Goal: Find specific page/section: Find specific page/section

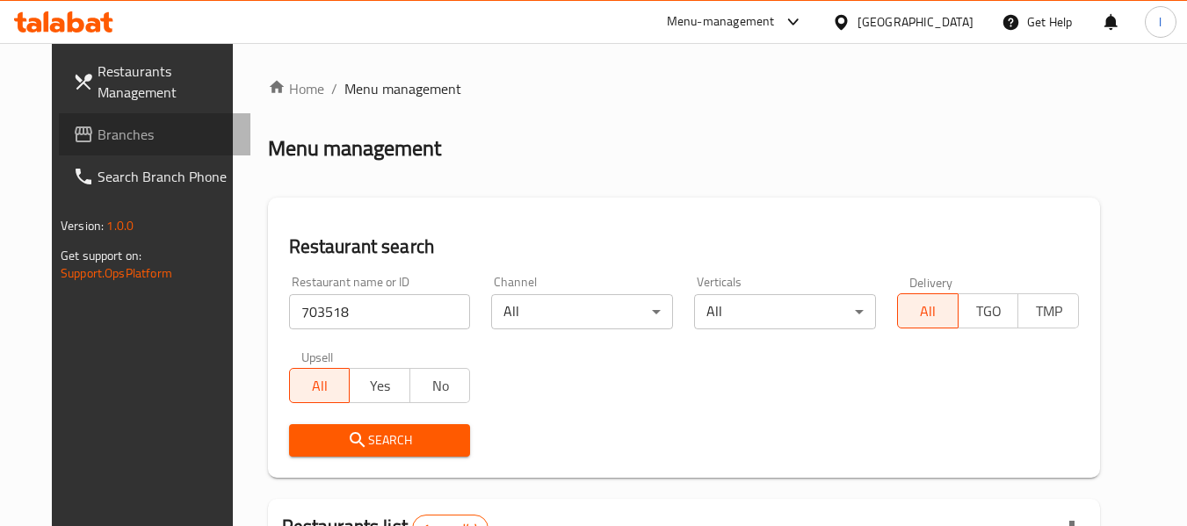
click at [97, 124] on span "Branches" at bounding box center [166, 134] width 139 height 21
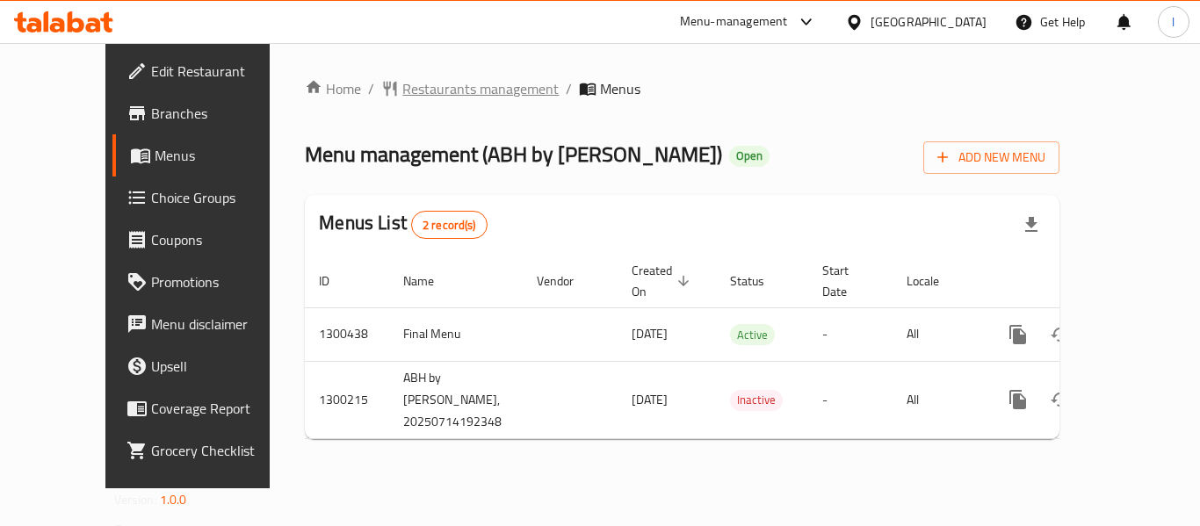
click at [410, 95] on span "Restaurants management" at bounding box center [480, 88] width 156 height 21
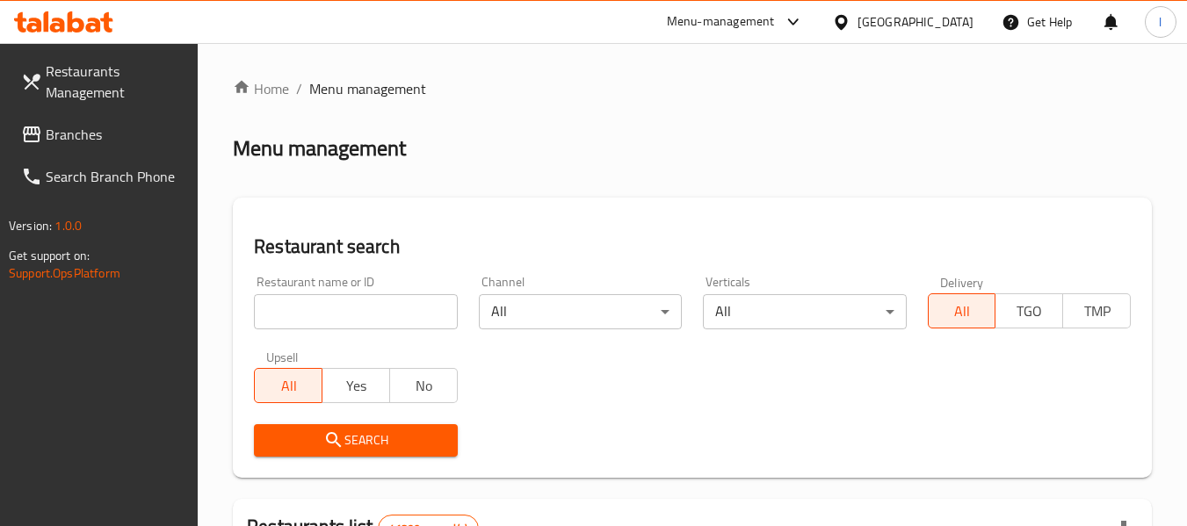
click at [392, 326] on input "search" at bounding box center [355, 311] width 203 height 35
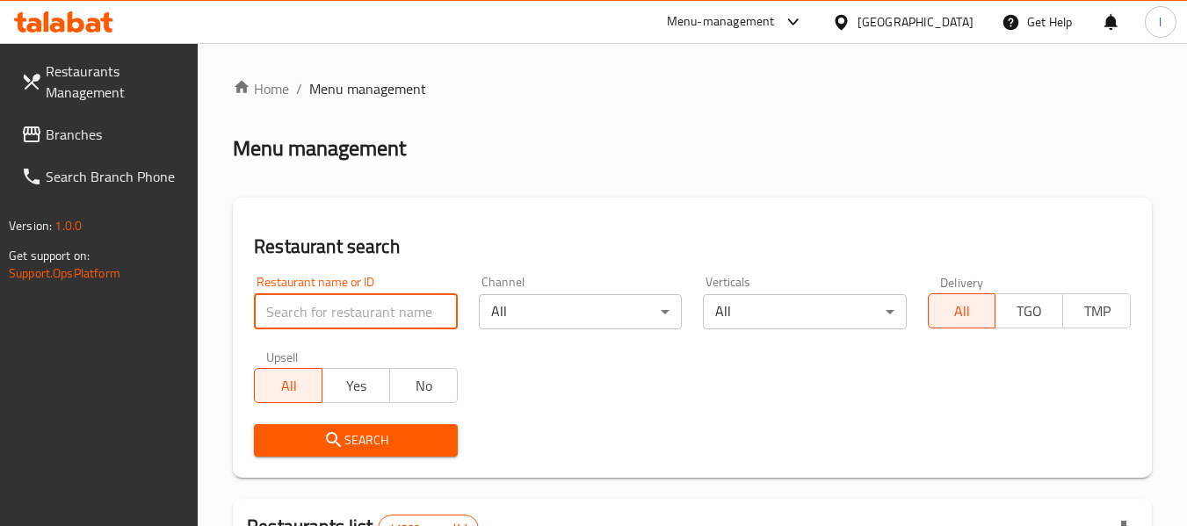
paste input "701705"
type input "701705"
click button "Search" at bounding box center [355, 440] width 203 height 32
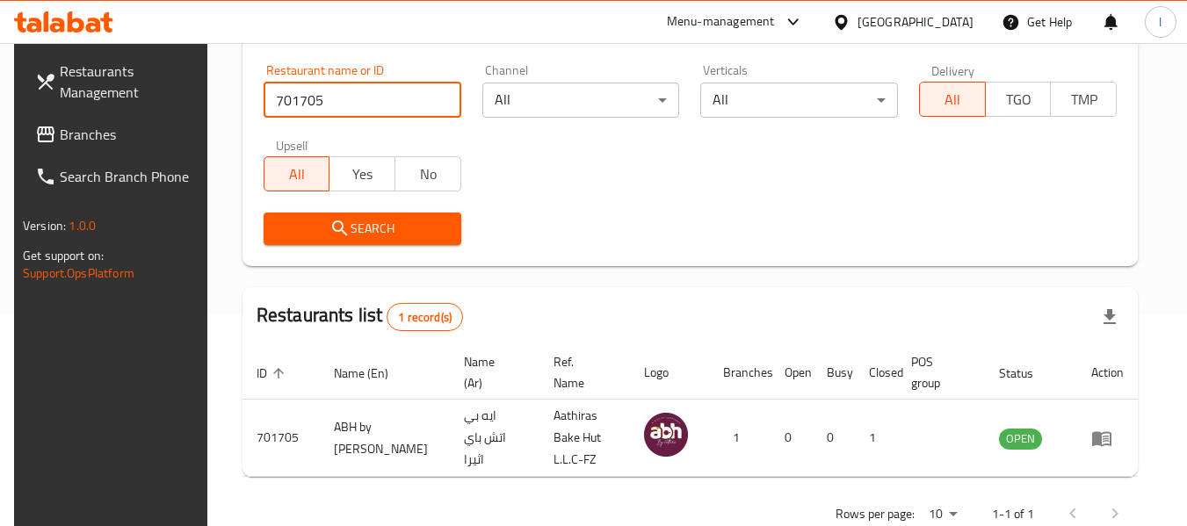
scroll to position [242, 0]
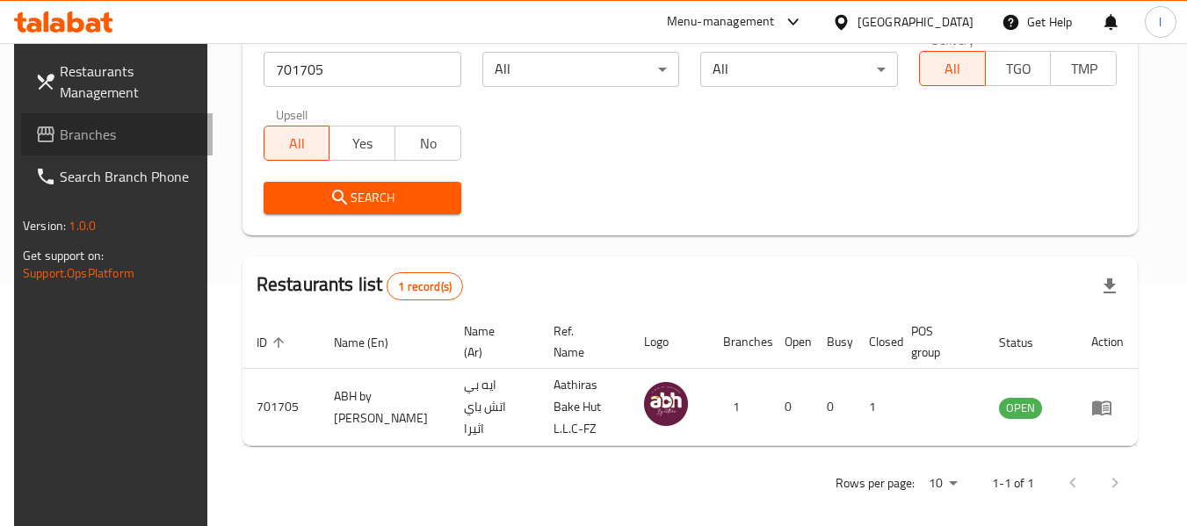
click at [124, 138] on span "Branches" at bounding box center [129, 134] width 139 height 21
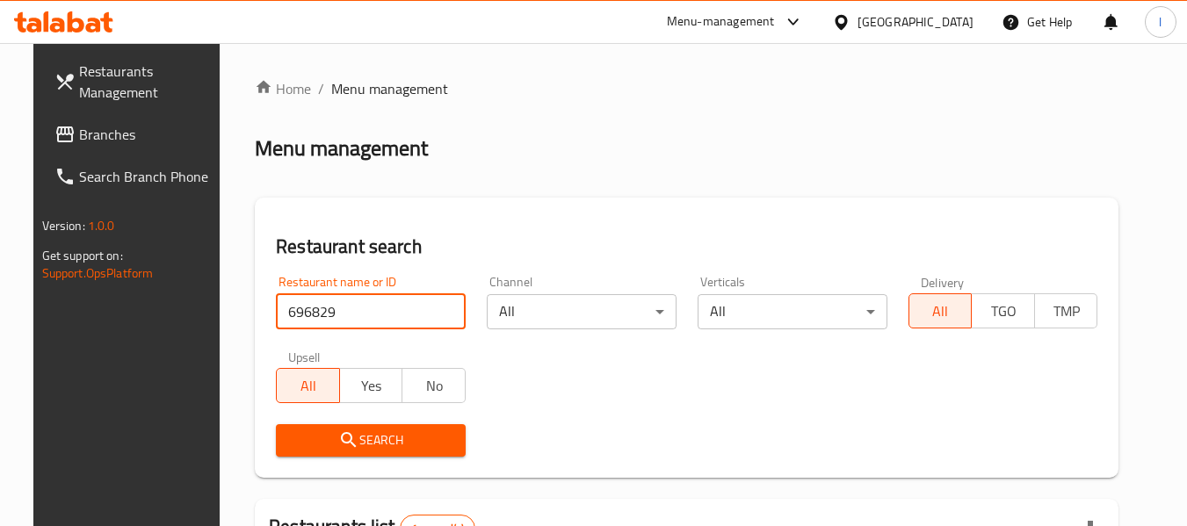
scroll to position [242, 0]
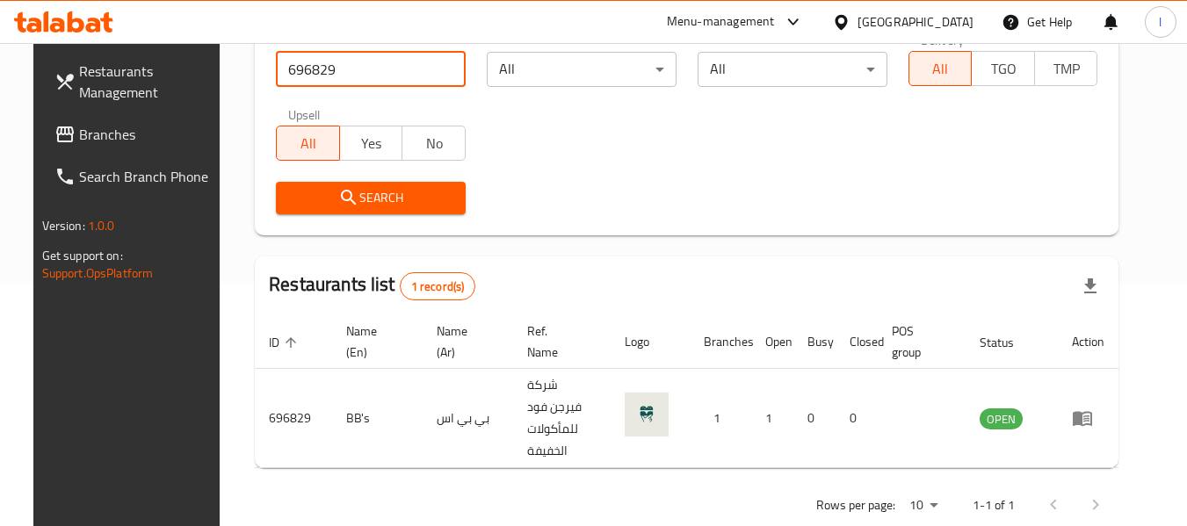
drag, startPoint x: 0, startPoint y: 0, endPoint x: 54, endPoint y: 142, distance: 152.3
click at [79, 142] on span "Branches" at bounding box center [148, 134] width 139 height 21
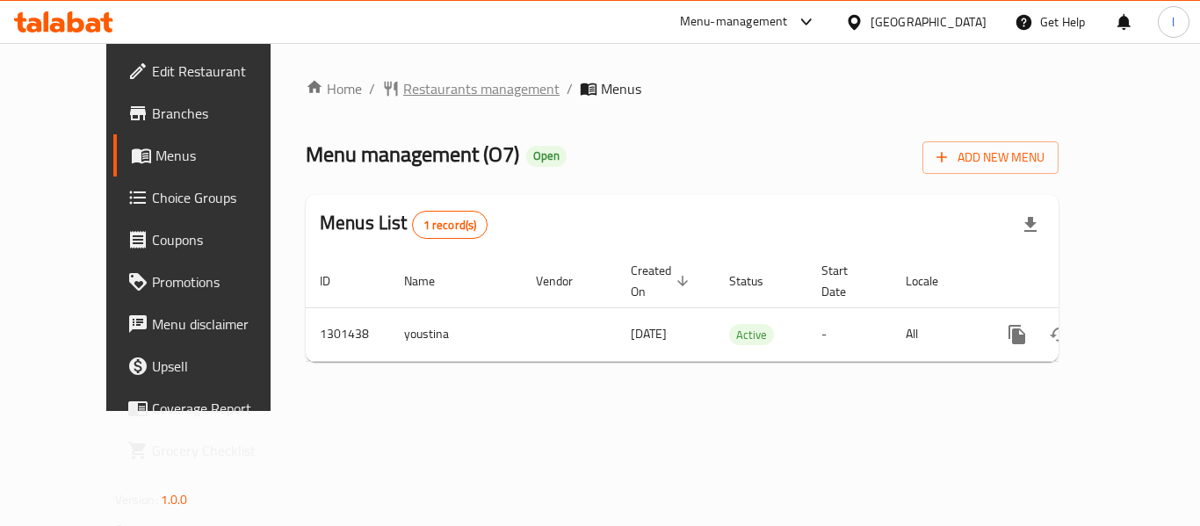
click at [443, 99] on span "Restaurants management" at bounding box center [481, 88] width 156 height 21
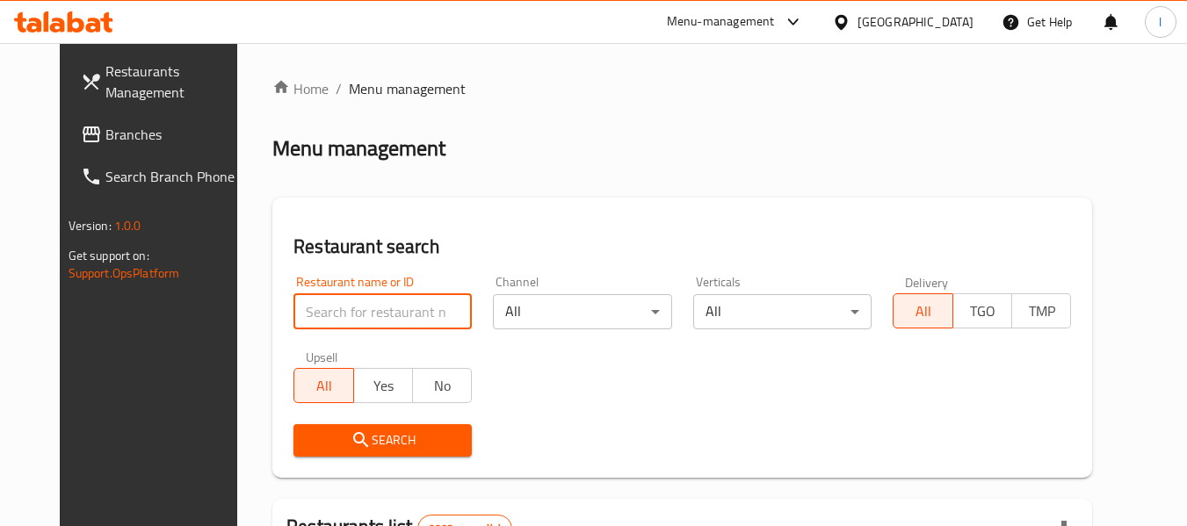
click at [375, 313] on input "search" at bounding box center [382, 311] width 178 height 35
paste input "702027"
type input "702027"
click button "Search" at bounding box center [382, 440] width 178 height 32
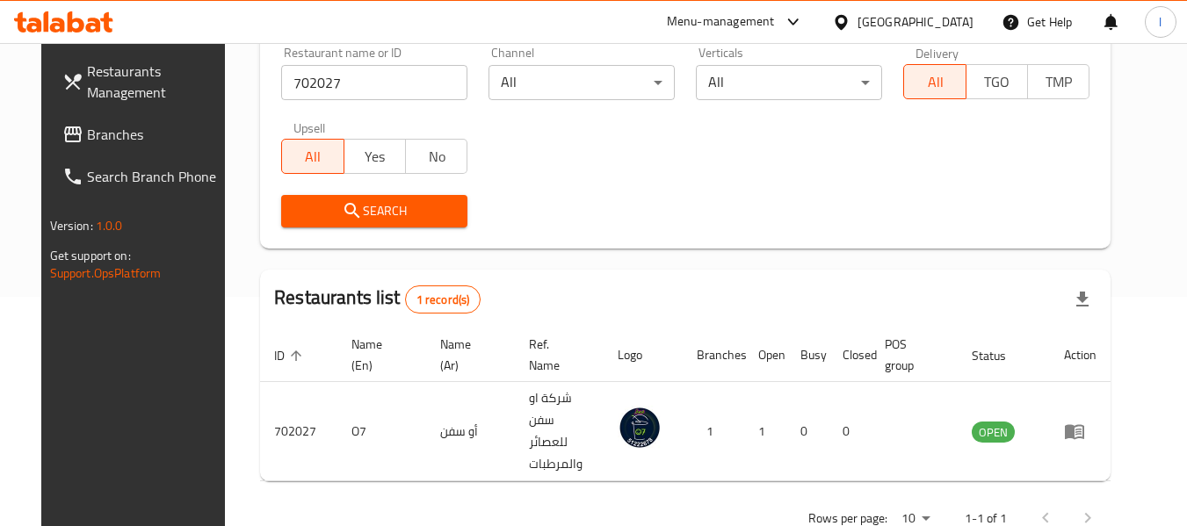
scroll to position [235, 0]
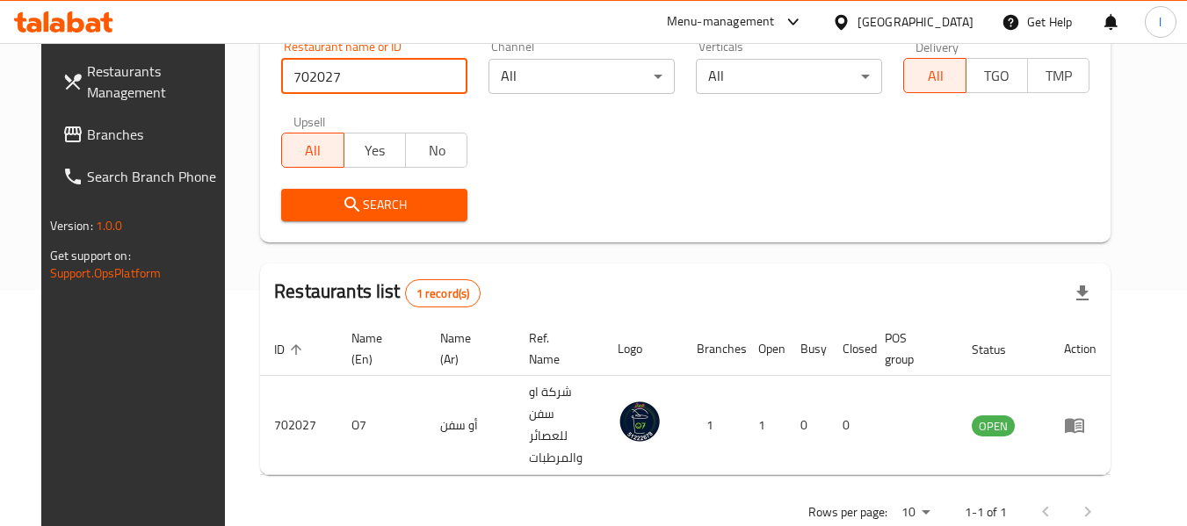
drag, startPoint x: 51, startPoint y: 148, endPoint x: 148, endPoint y: 118, distance: 102.0
click at [51, 148] on link "Branches" at bounding box center [143, 134] width 191 height 42
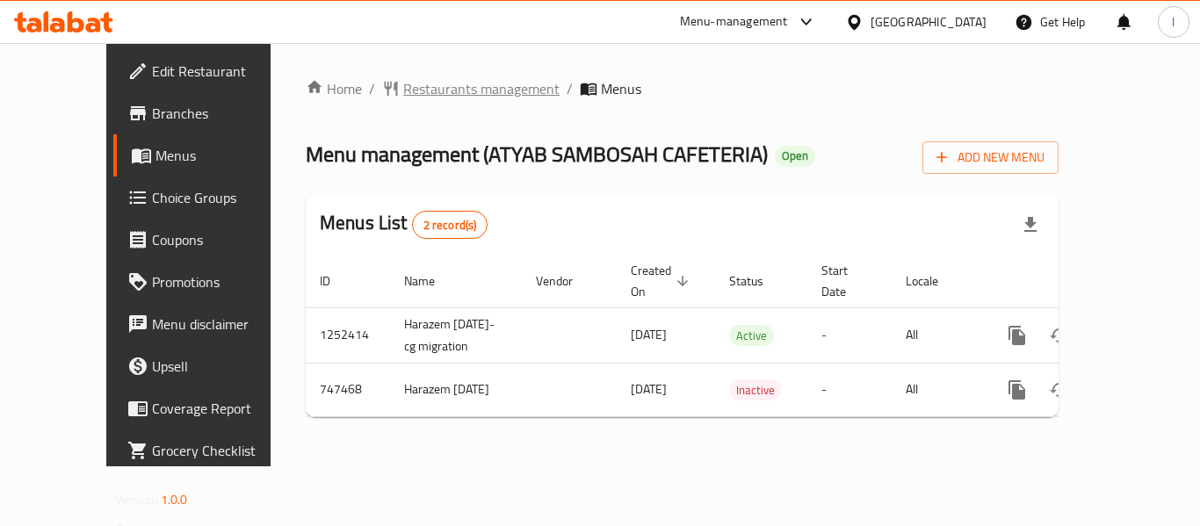
click at [403, 90] on span "Restaurants management" at bounding box center [481, 88] width 156 height 21
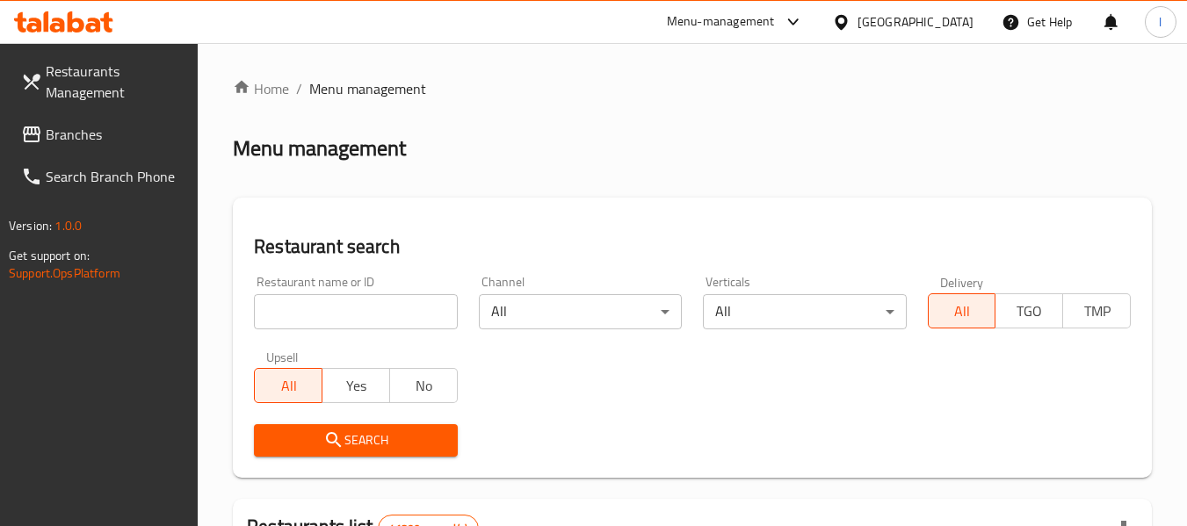
click at [371, 313] on input "search" at bounding box center [355, 311] width 203 height 35
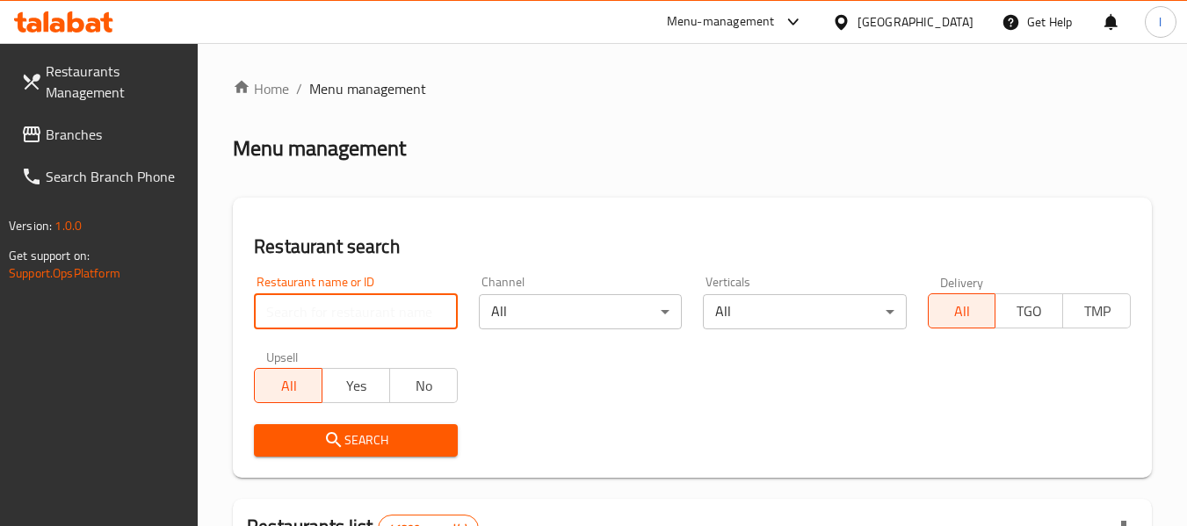
paste input "678933"
type input "678933"
click button "Search" at bounding box center [355, 440] width 203 height 32
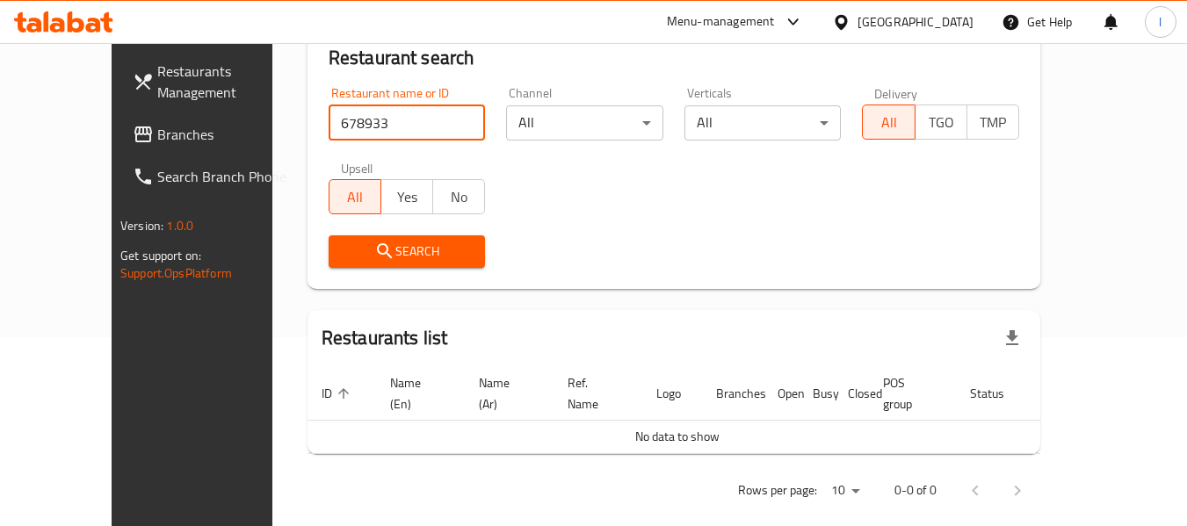
scroll to position [191, 0]
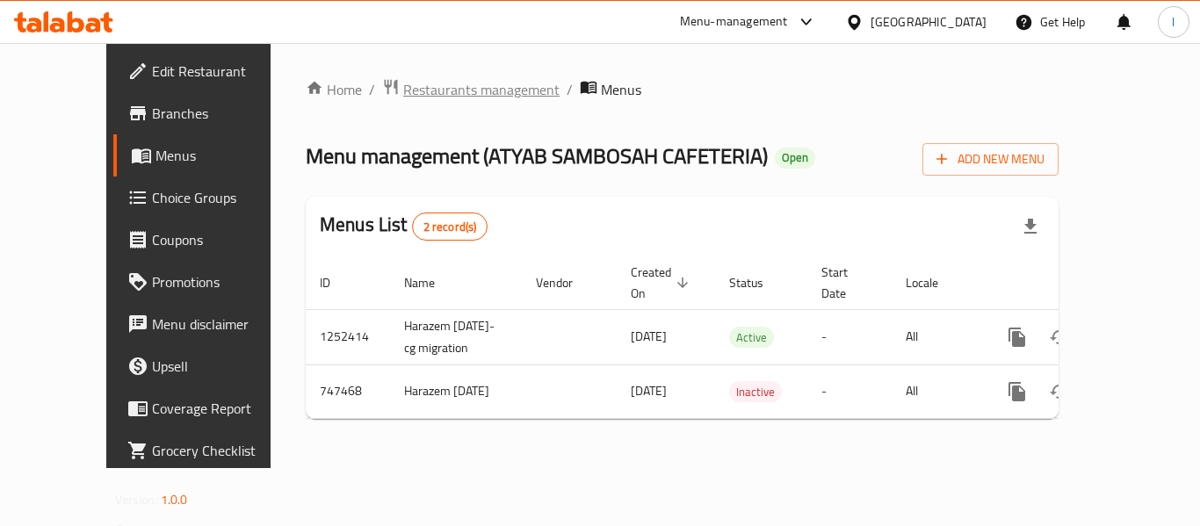
click at [403, 80] on span "Restaurants management" at bounding box center [481, 89] width 156 height 21
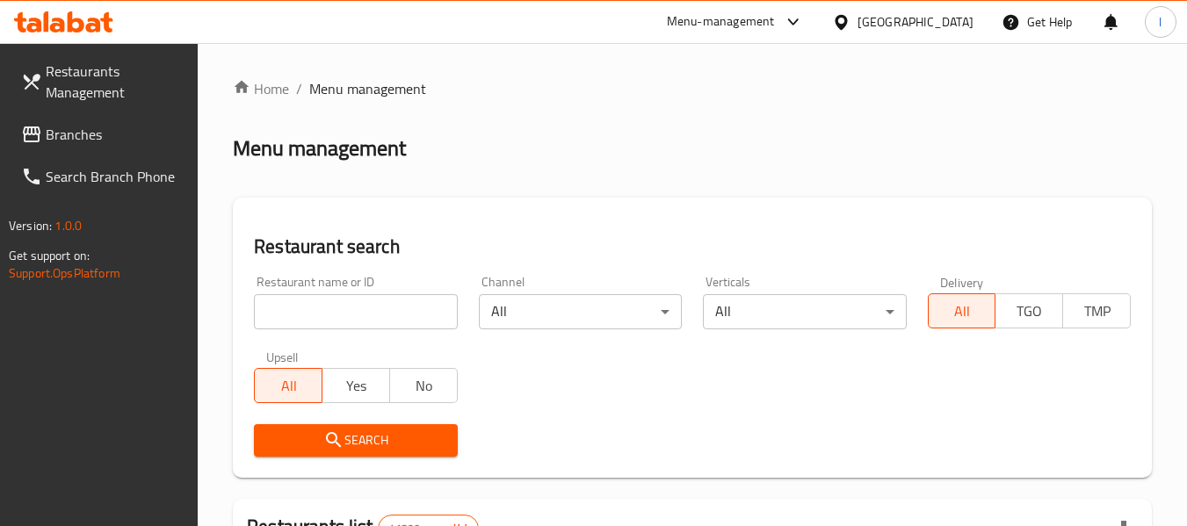
click at [357, 316] on input "search" at bounding box center [355, 311] width 203 height 35
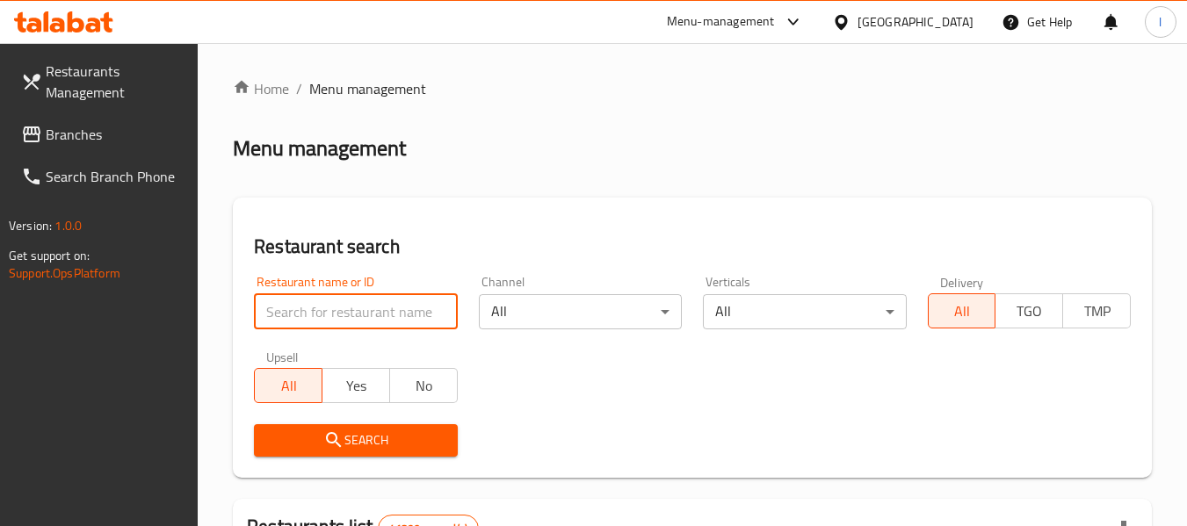
paste input "648653"
type input "648653"
click button "Search" at bounding box center [355, 440] width 203 height 32
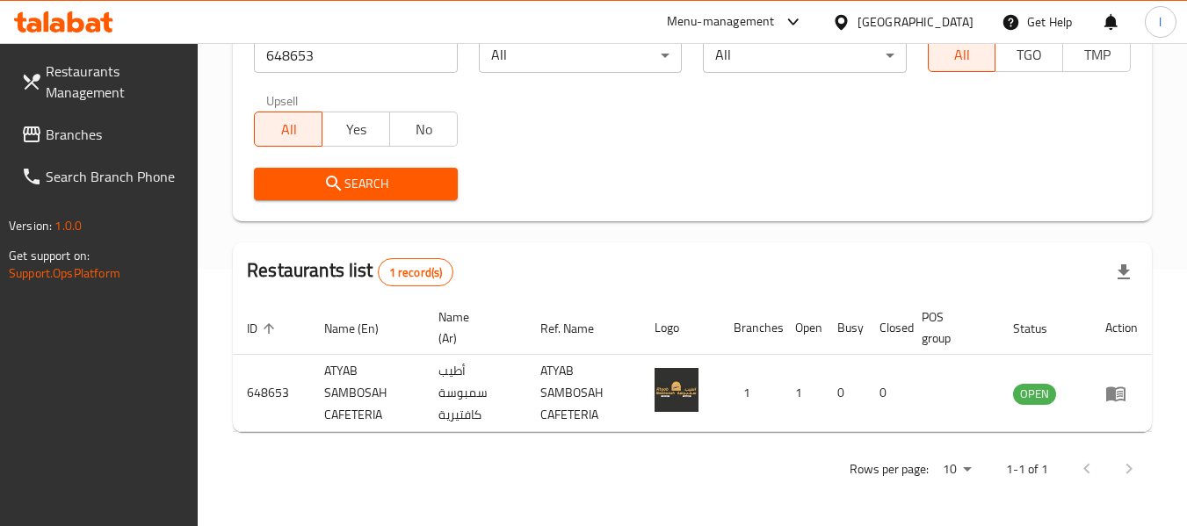
scroll to position [257, 0]
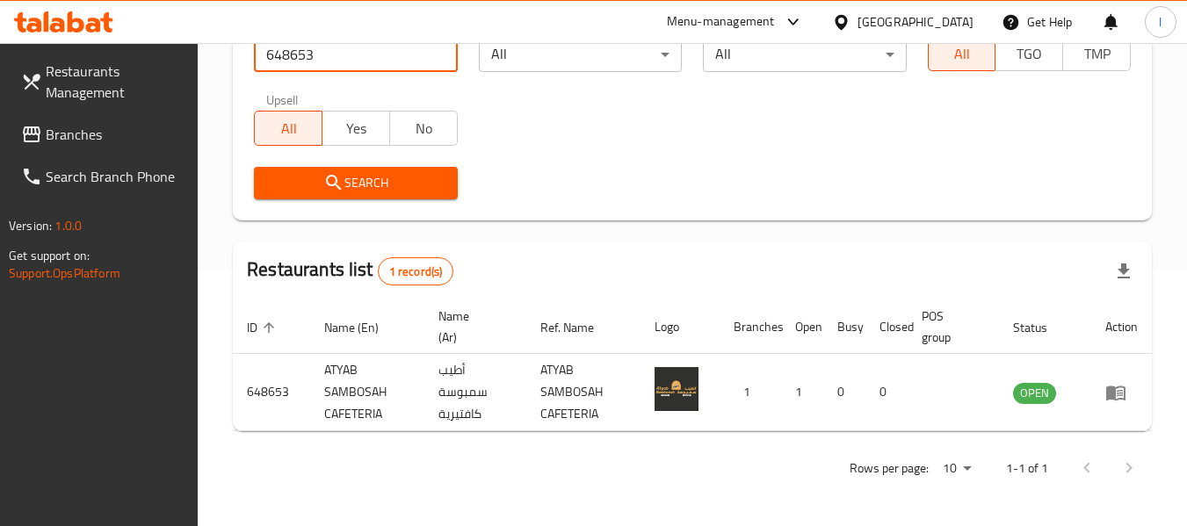
click at [129, 139] on span "Branches" at bounding box center [115, 134] width 139 height 21
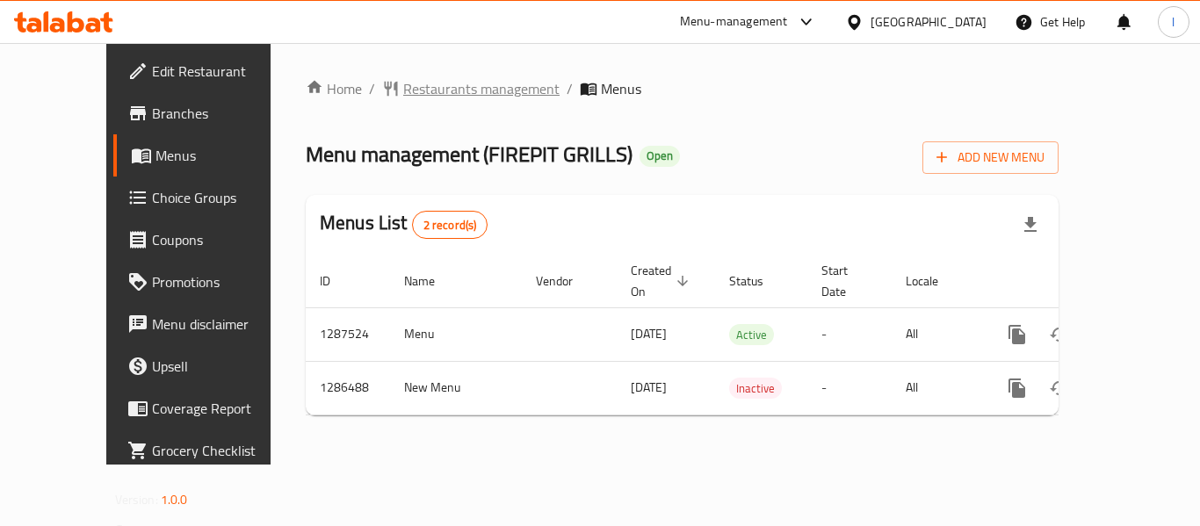
click at [403, 93] on span "Restaurants management" at bounding box center [481, 88] width 156 height 21
click at [403, 97] on span "Restaurants management" at bounding box center [481, 89] width 156 height 21
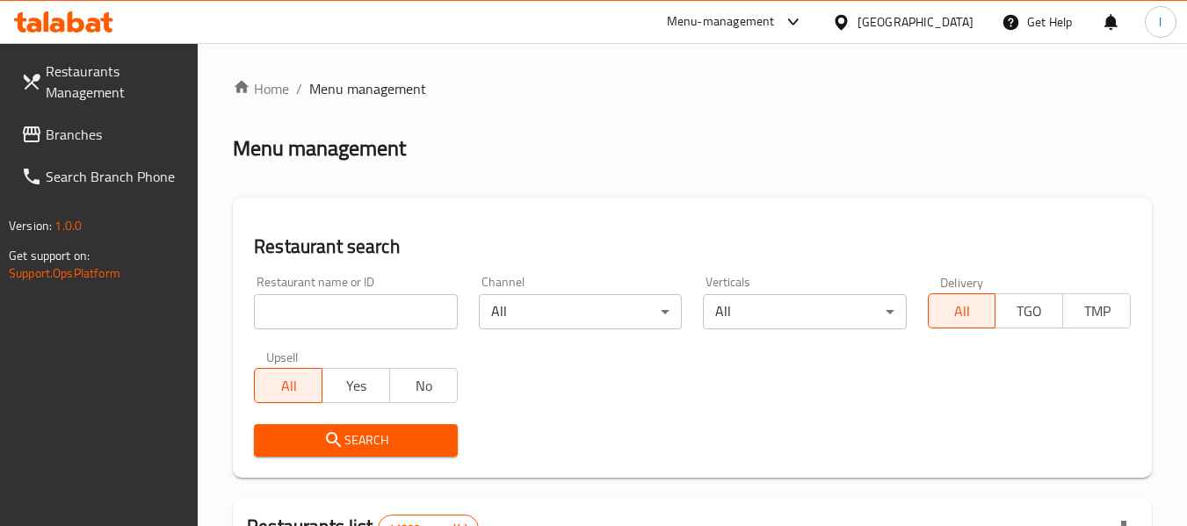
click at [388, 312] on input "search" at bounding box center [355, 311] width 203 height 35
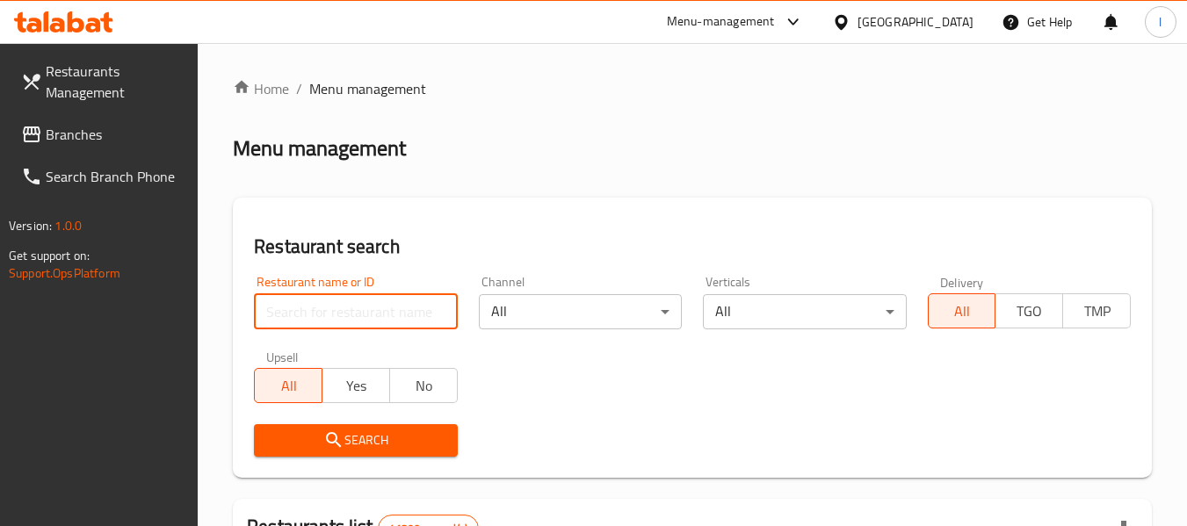
paste input "696424"
type input "696424"
click button "Search" at bounding box center [355, 440] width 203 height 32
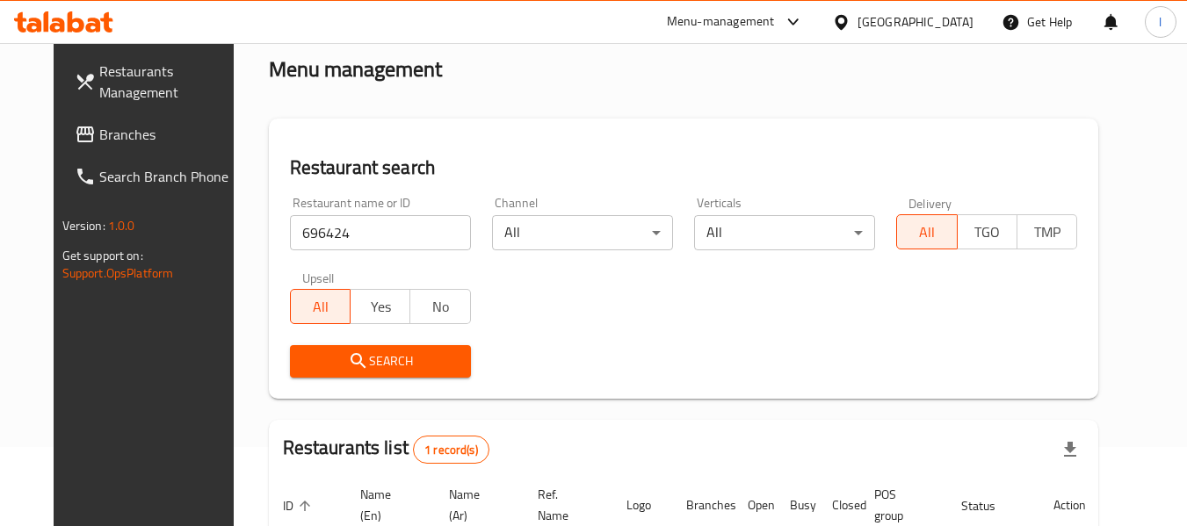
scroll to position [235, 0]
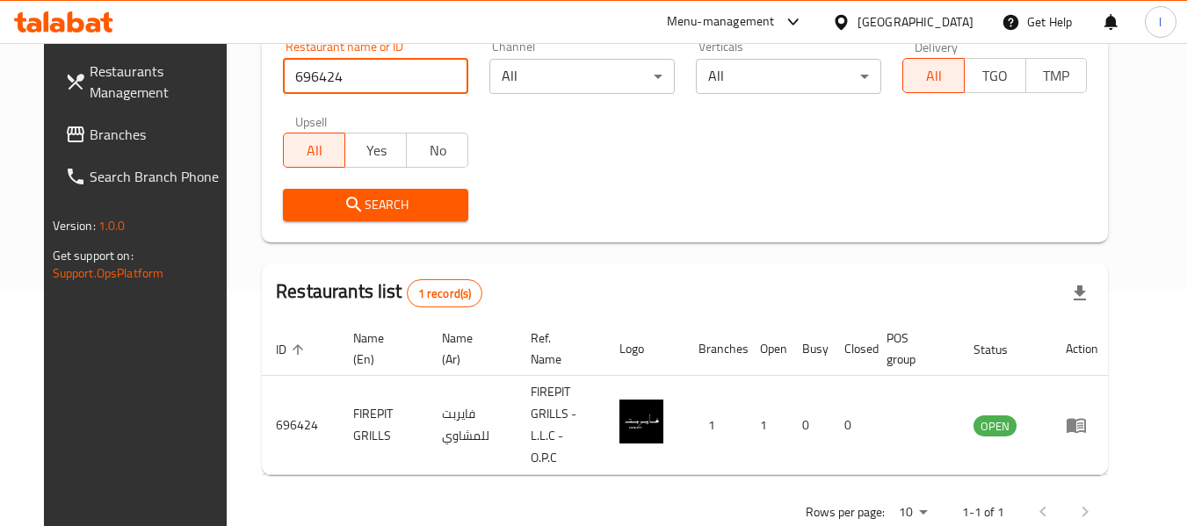
click at [112, 132] on span "Branches" at bounding box center [159, 134] width 139 height 21
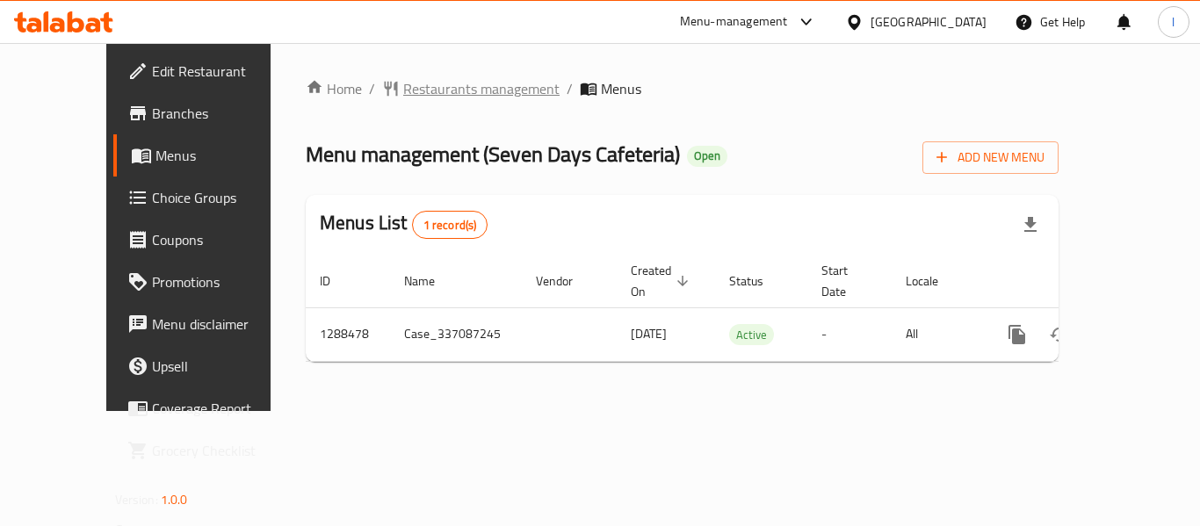
click at [403, 84] on span "Restaurants management" at bounding box center [481, 88] width 156 height 21
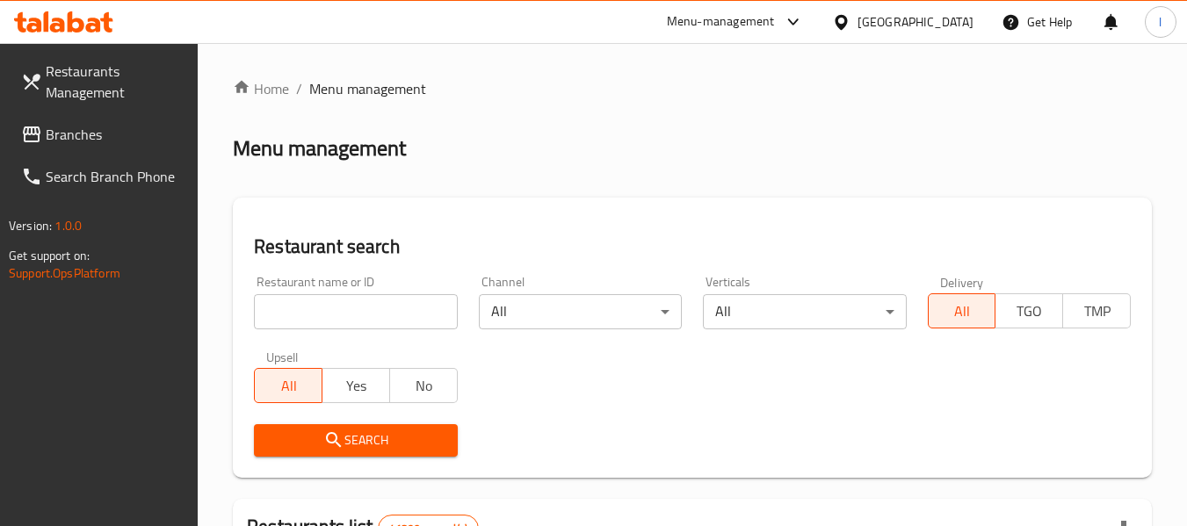
click at [376, 321] on input "search" at bounding box center [355, 311] width 203 height 35
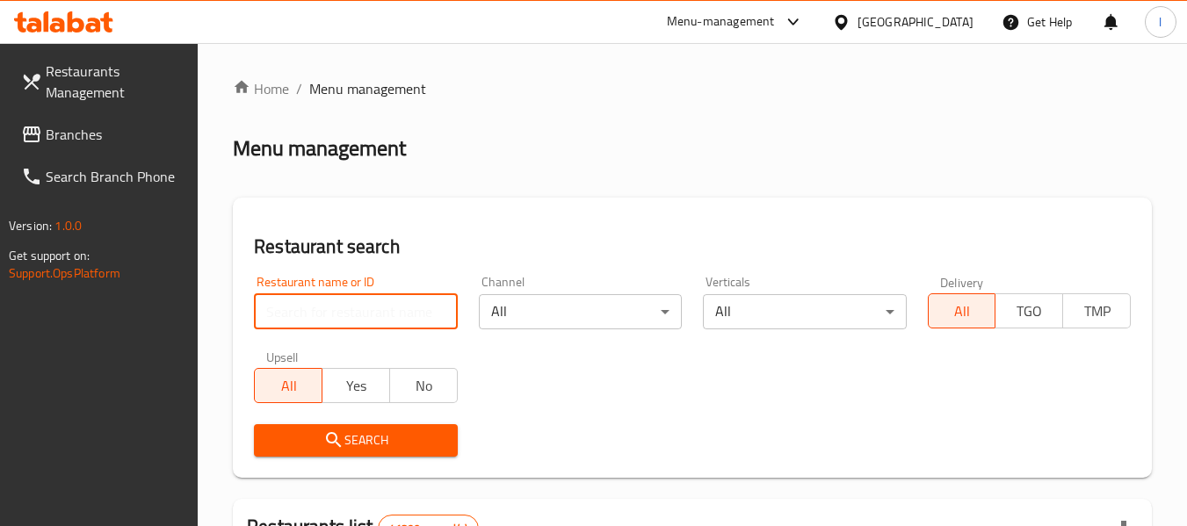
paste input "697181"
type input "697181"
click button "Search" at bounding box center [355, 440] width 203 height 32
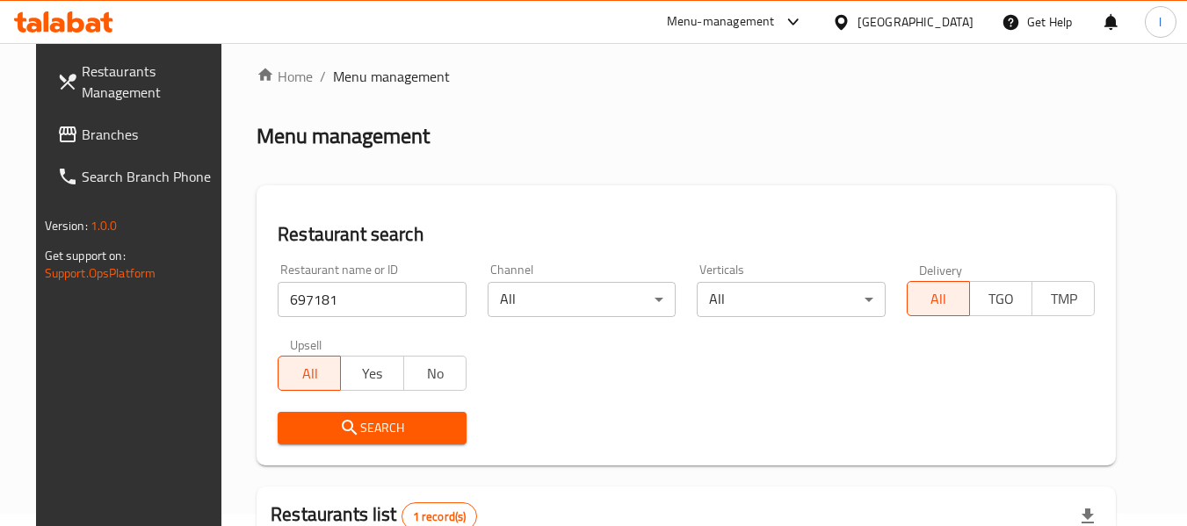
scroll to position [235, 0]
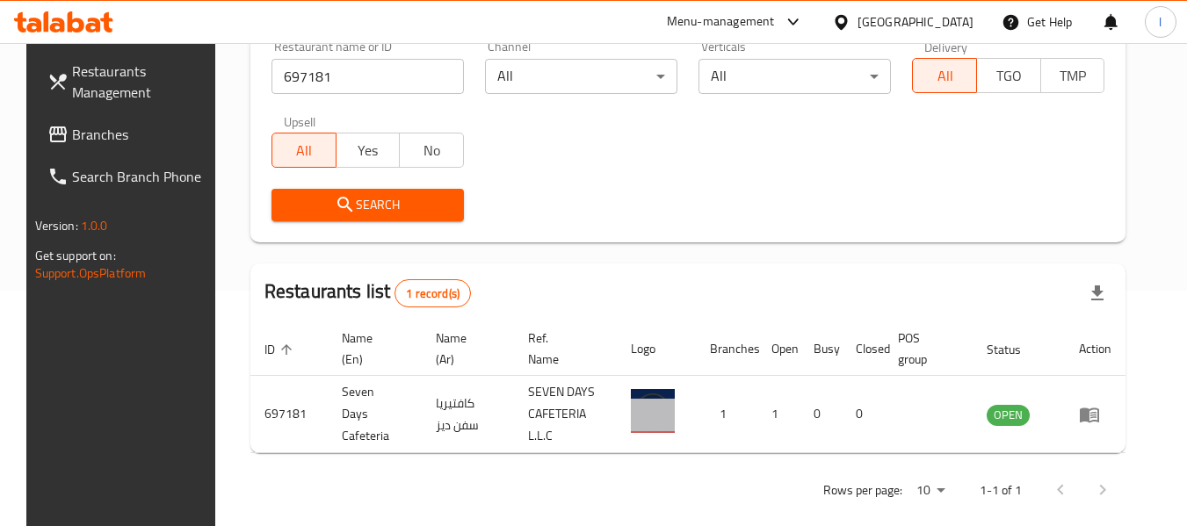
click at [108, 125] on span "Branches" at bounding box center [141, 134] width 139 height 21
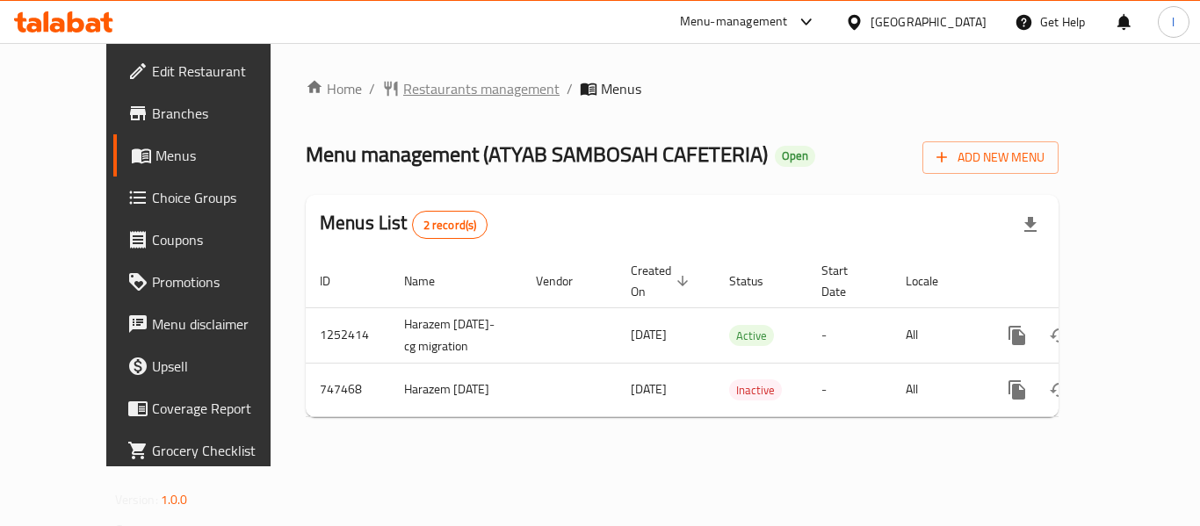
click at [403, 99] on span "Restaurants management" at bounding box center [481, 88] width 156 height 21
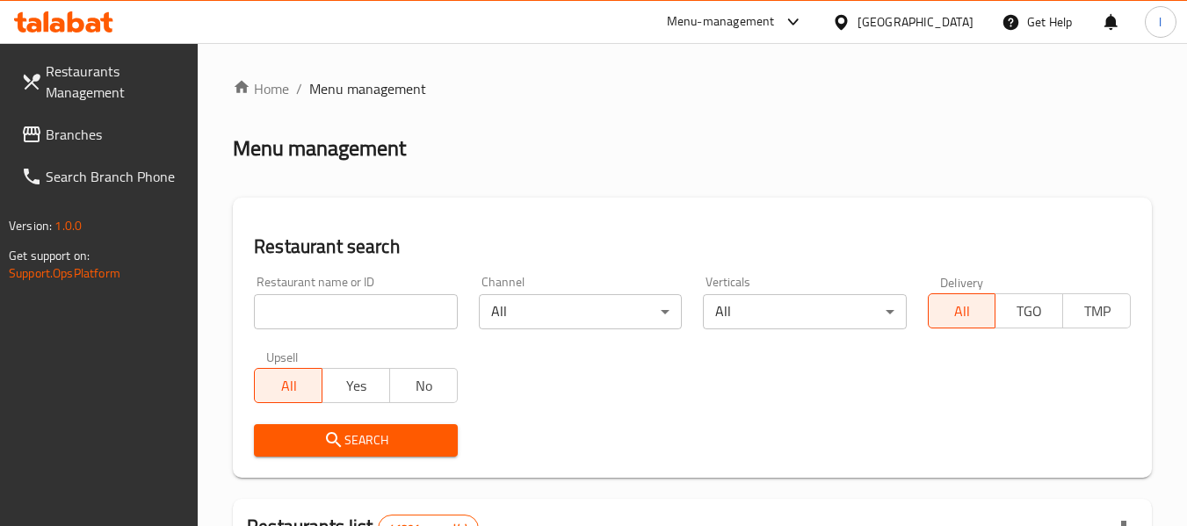
click at [308, 313] on input "search" at bounding box center [355, 311] width 203 height 35
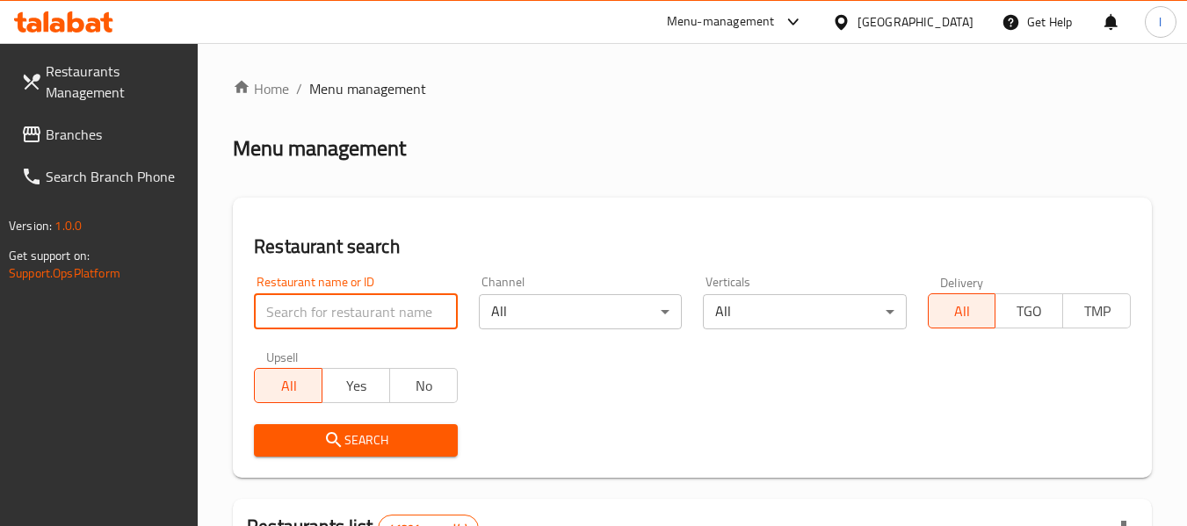
paste input "648653"
type input "648653"
click button "Search" at bounding box center [355, 440] width 203 height 32
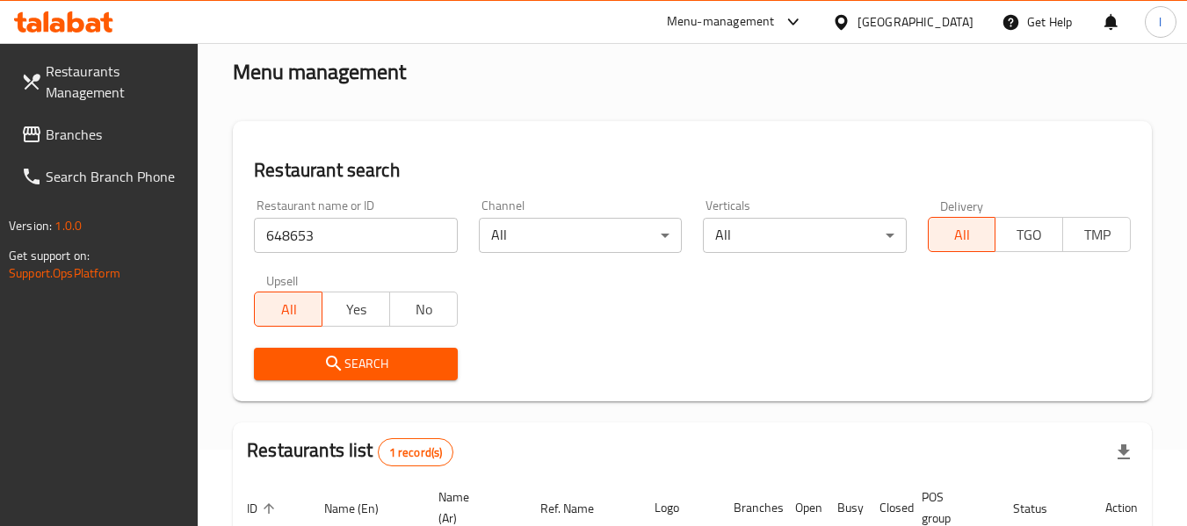
scroll to position [176, 0]
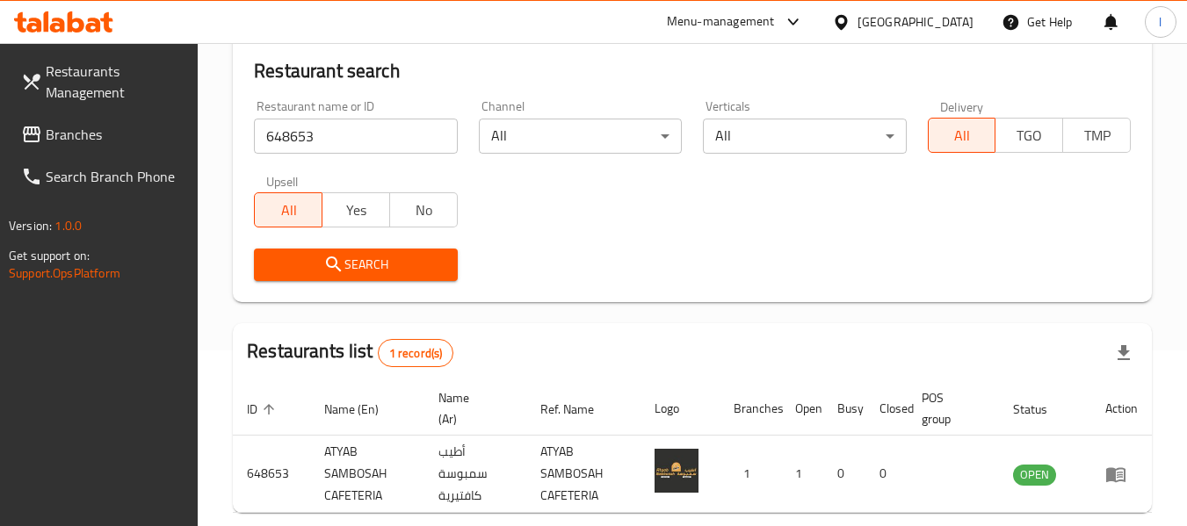
click at [73, 134] on span "Branches" at bounding box center [115, 134] width 139 height 21
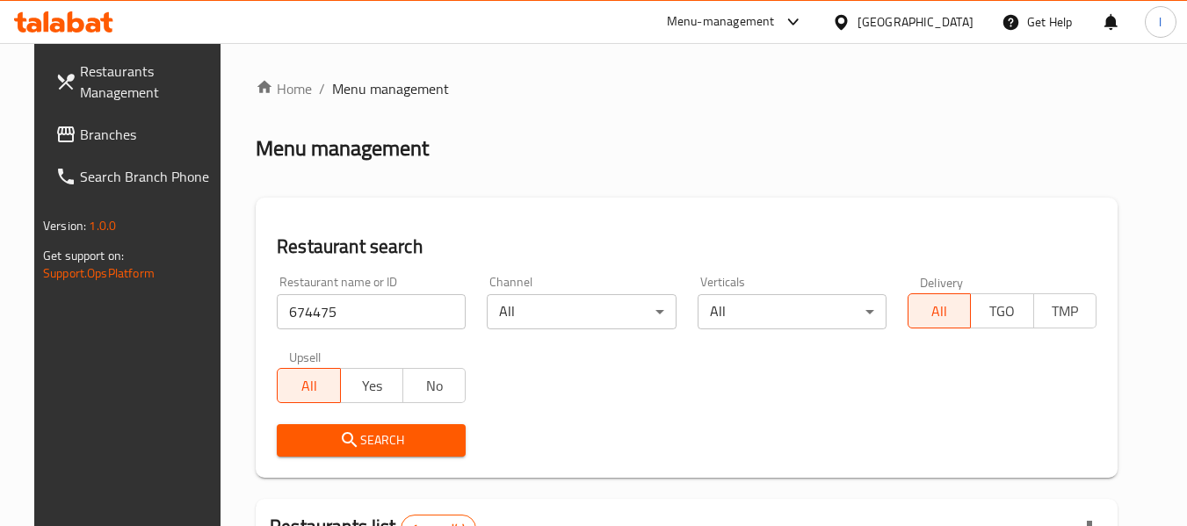
scroll to position [235, 0]
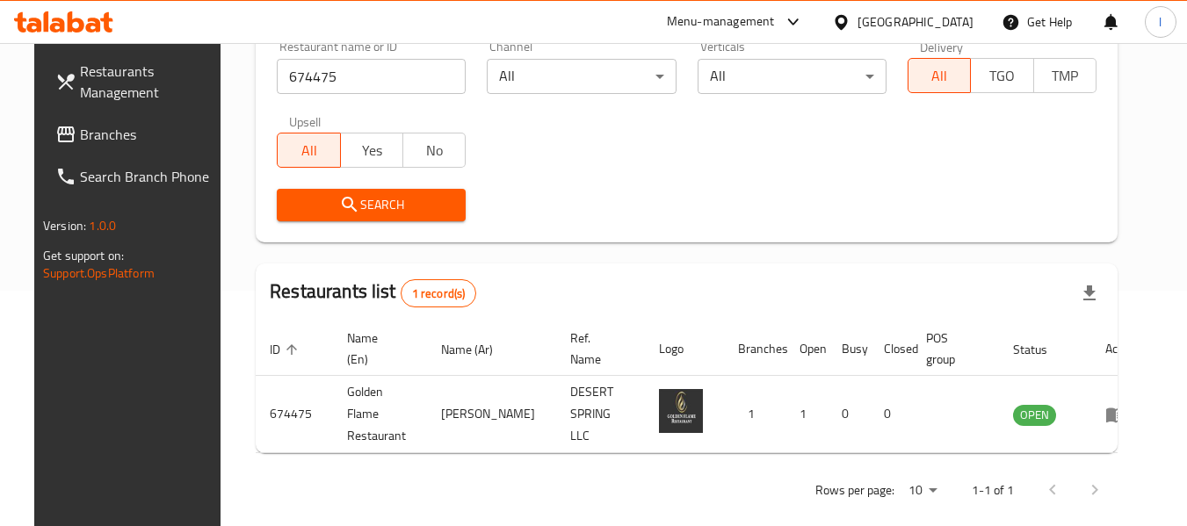
drag, startPoint x: 0, startPoint y: 0, endPoint x: 126, endPoint y: 143, distance: 191.0
click at [119, 146] on link "Branches" at bounding box center [136, 134] width 191 height 42
